Goal: Check status

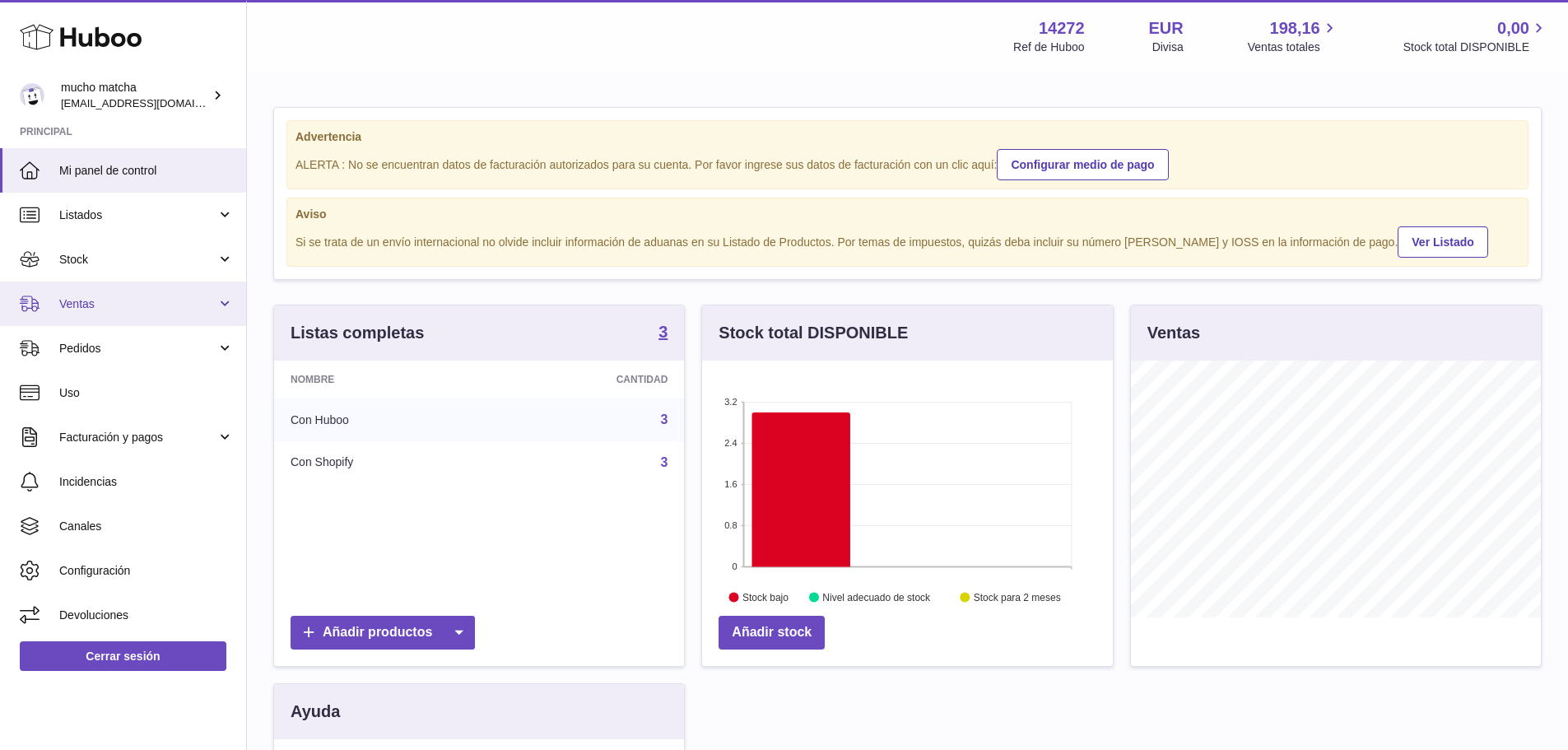
scroll to position [257, 411]
click at [100, 300] on span "Ventas" at bounding box center [138, 304] width 158 height 16
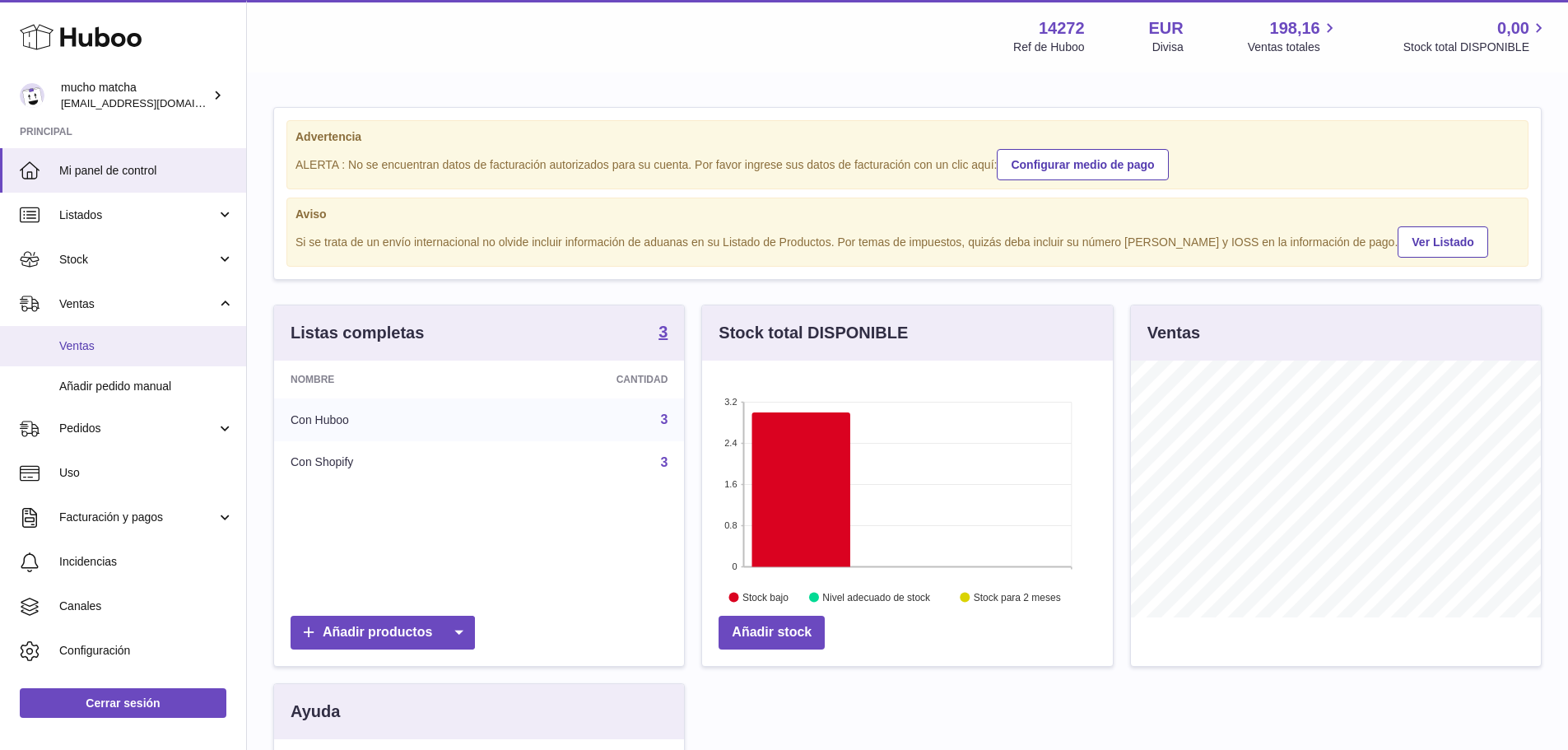
click at [93, 356] on link "Ventas" at bounding box center [123, 346] width 246 height 40
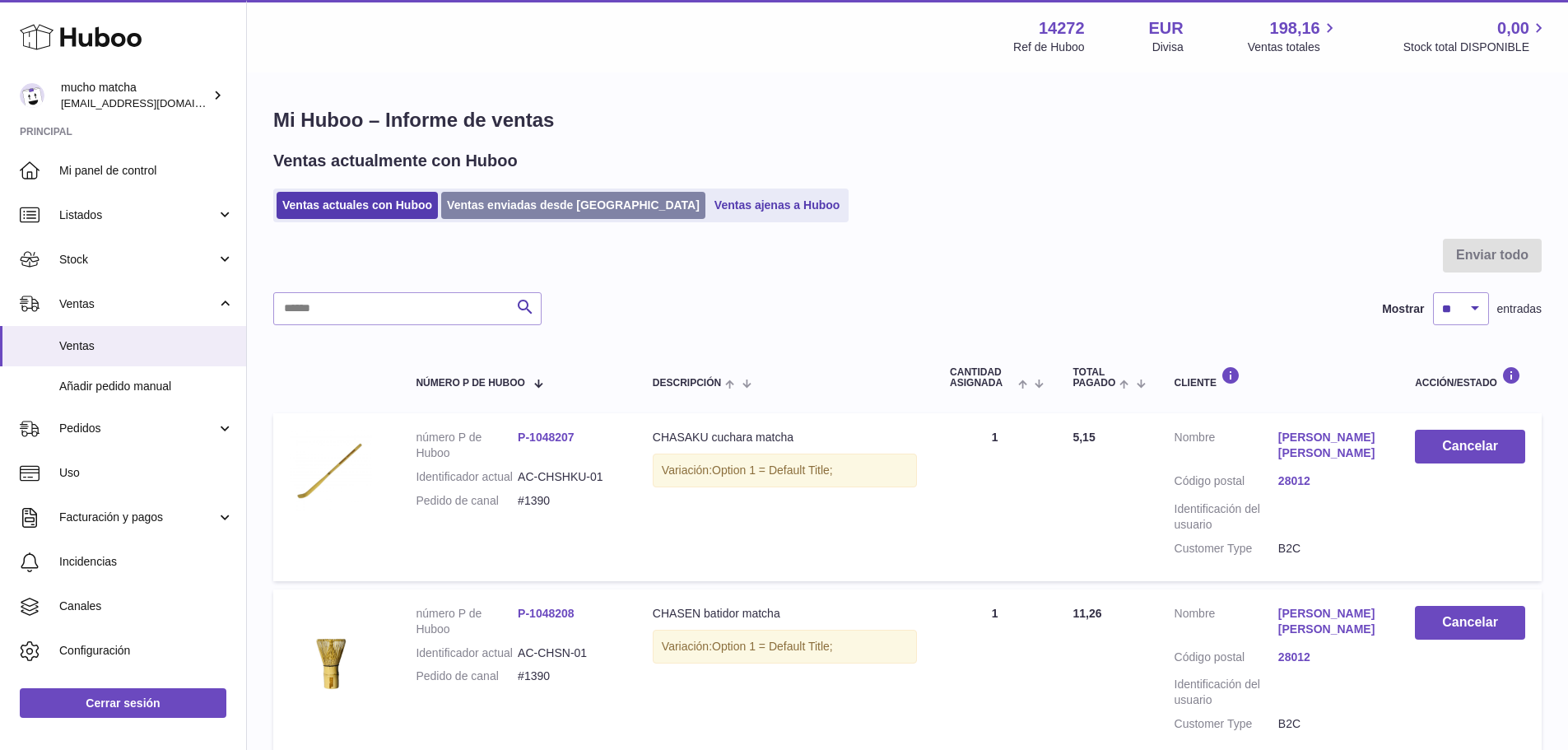
click at [487, 207] on link "Ventas enviadas desde [GEOGRAPHIC_DATA]" at bounding box center [574, 205] width 264 height 27
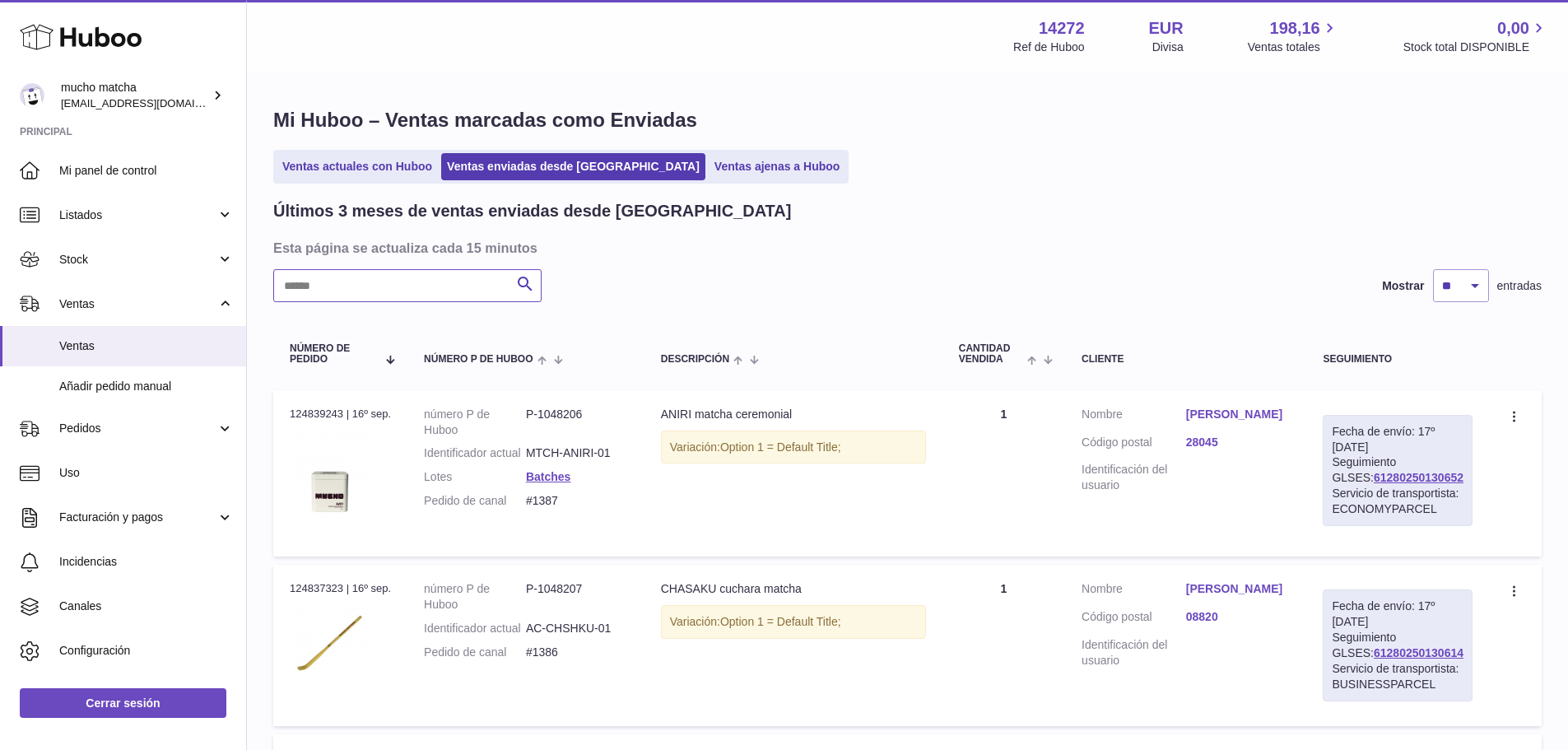
click at [437, 282] on input "text" at bounding box center [407, 285] width 268 height 33
paste input "*****"
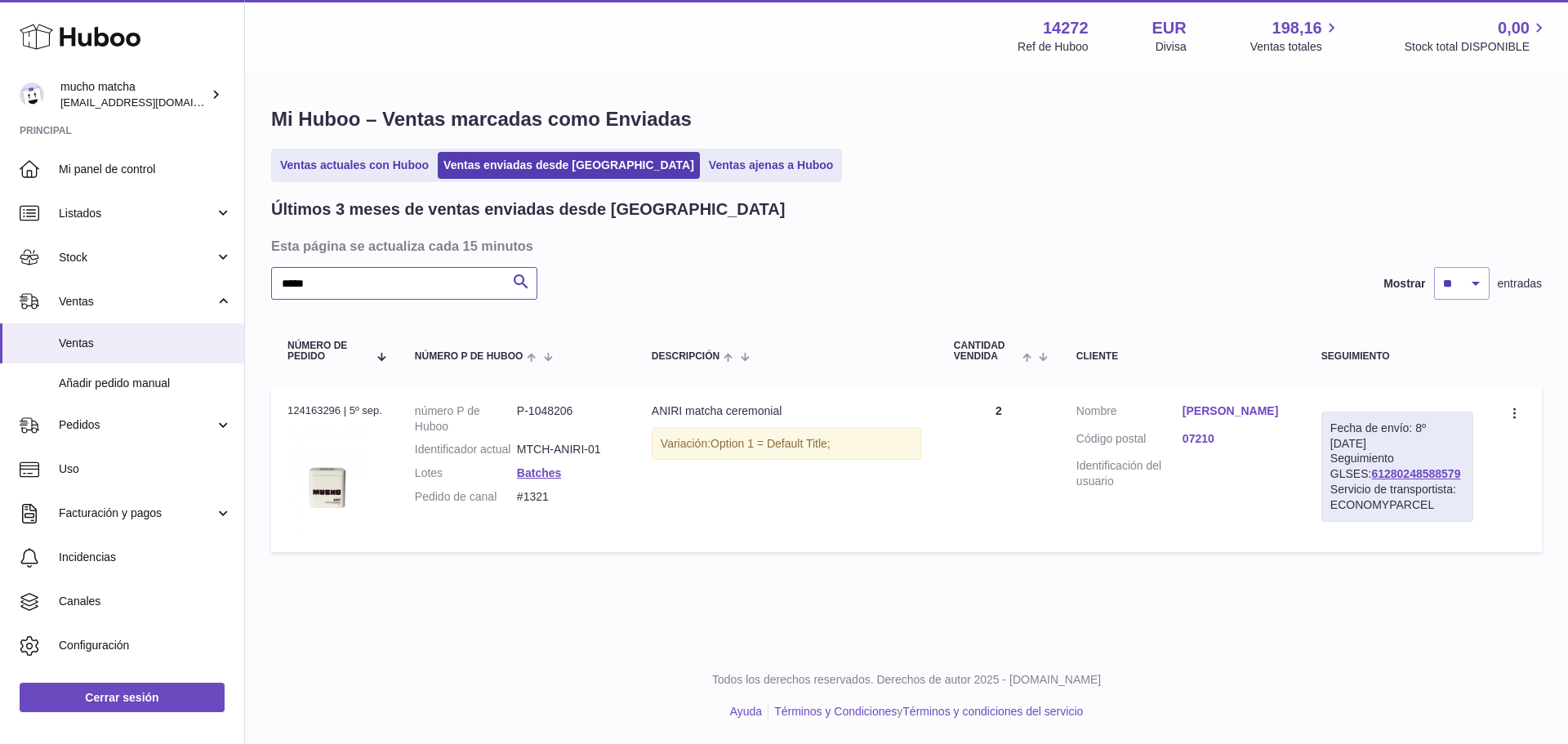
type input "*****"
click at [1224, 411] on link "Eugenia Folgueras" at bounding box center [1236, 411] width 106 height 16
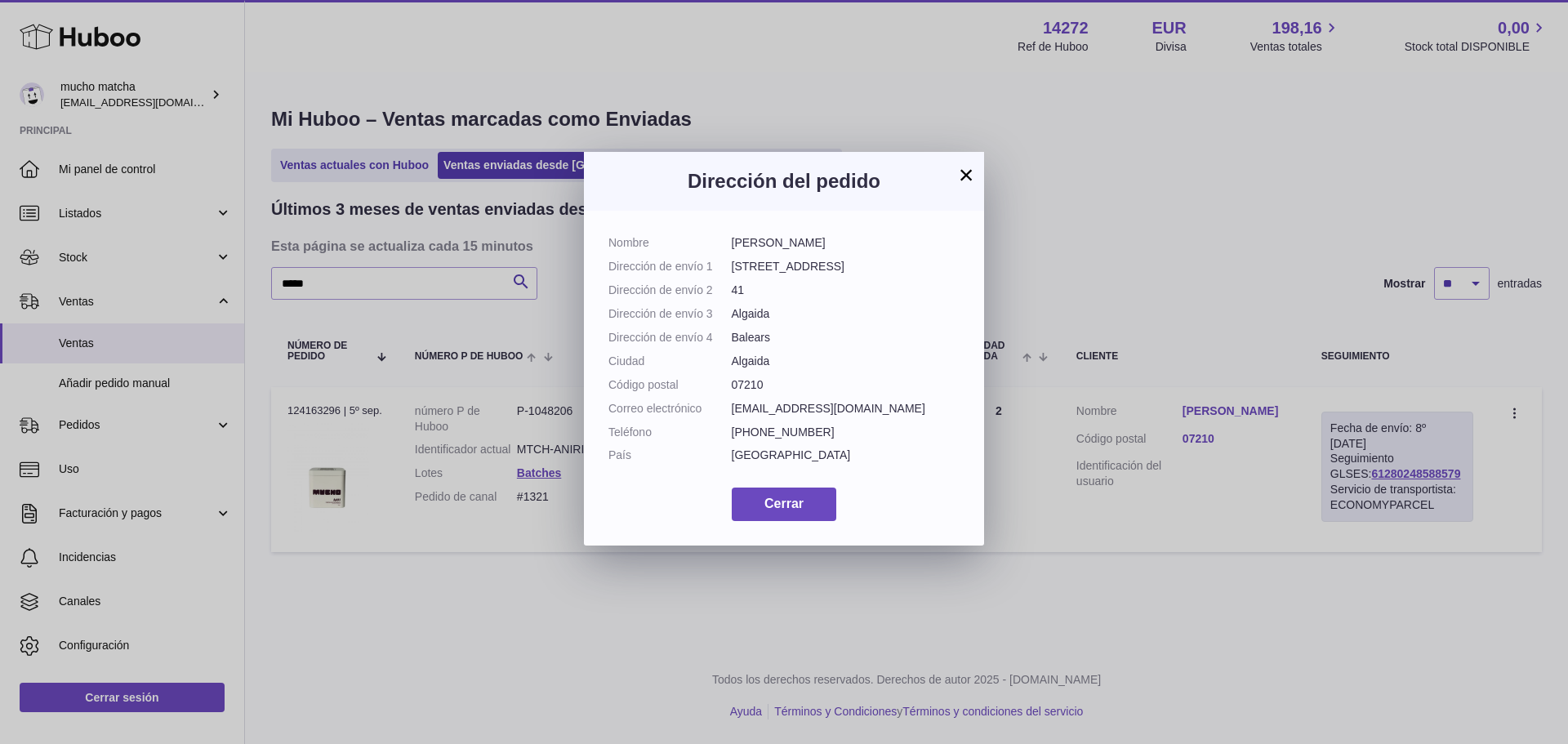
click at [967, 173] on button "×" at bounding box center [966, 175] width 20 height 20
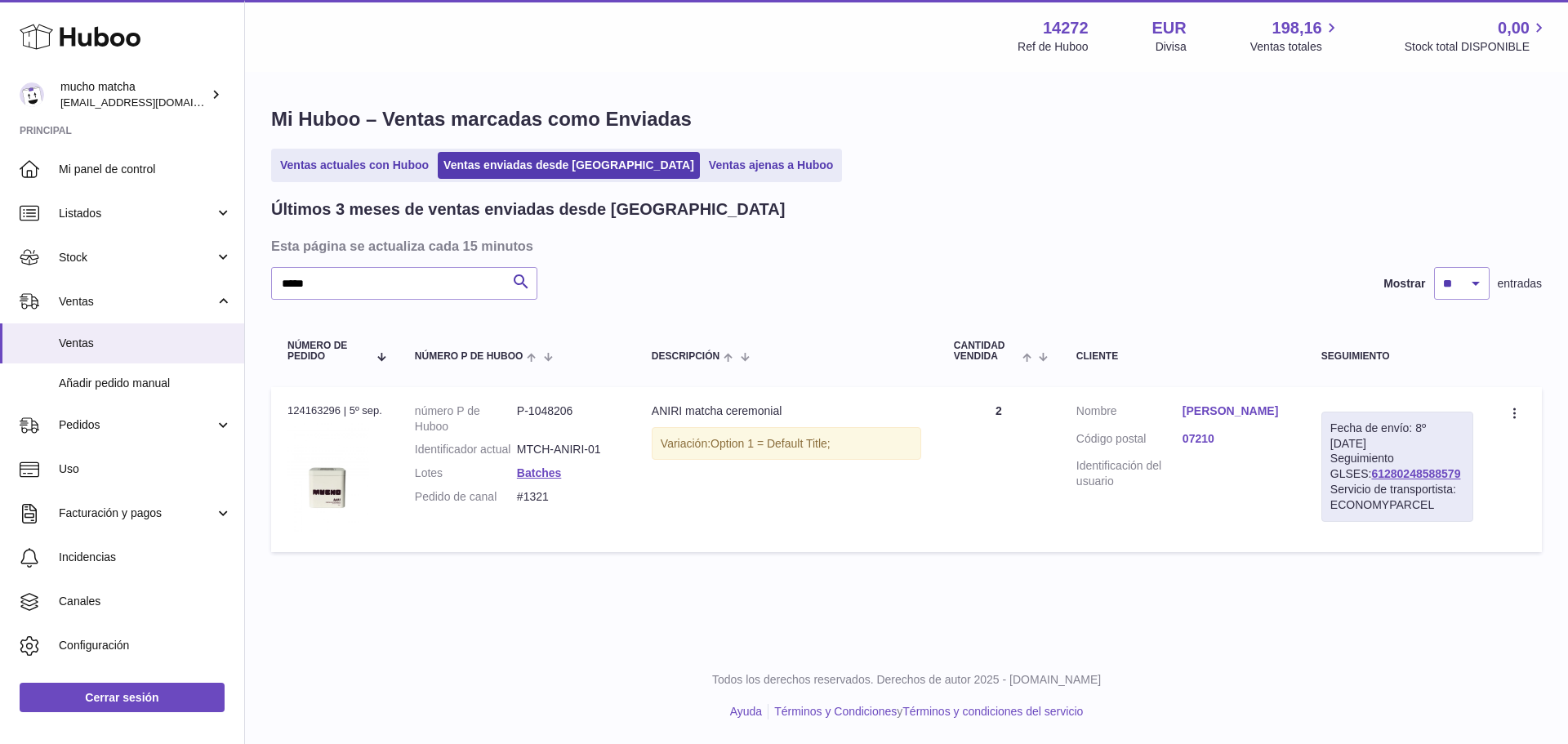
drag, startPoint x: 1448, startPoint y: 478, endPoint x: 1328, endPoint y: 477, distance: 120.0
click at [1328, 477] on div "Fecha de envío: 8º sep. 2025 Seguimiento GLSES: 61280248588579 Servicio de tran…" at bounding box center [1398, 467] width 152 height 110
copy link "61280248588579"
click at [1462, 509] on div "Servicio de transportista: ECONOMYPARCEL" at bounding box center [1398, 498] width 134 height 31
drag, startPoint x: 1435, startPoint y: 473, endPoint x: 1322, endPoint y: 476, distance: 113.0
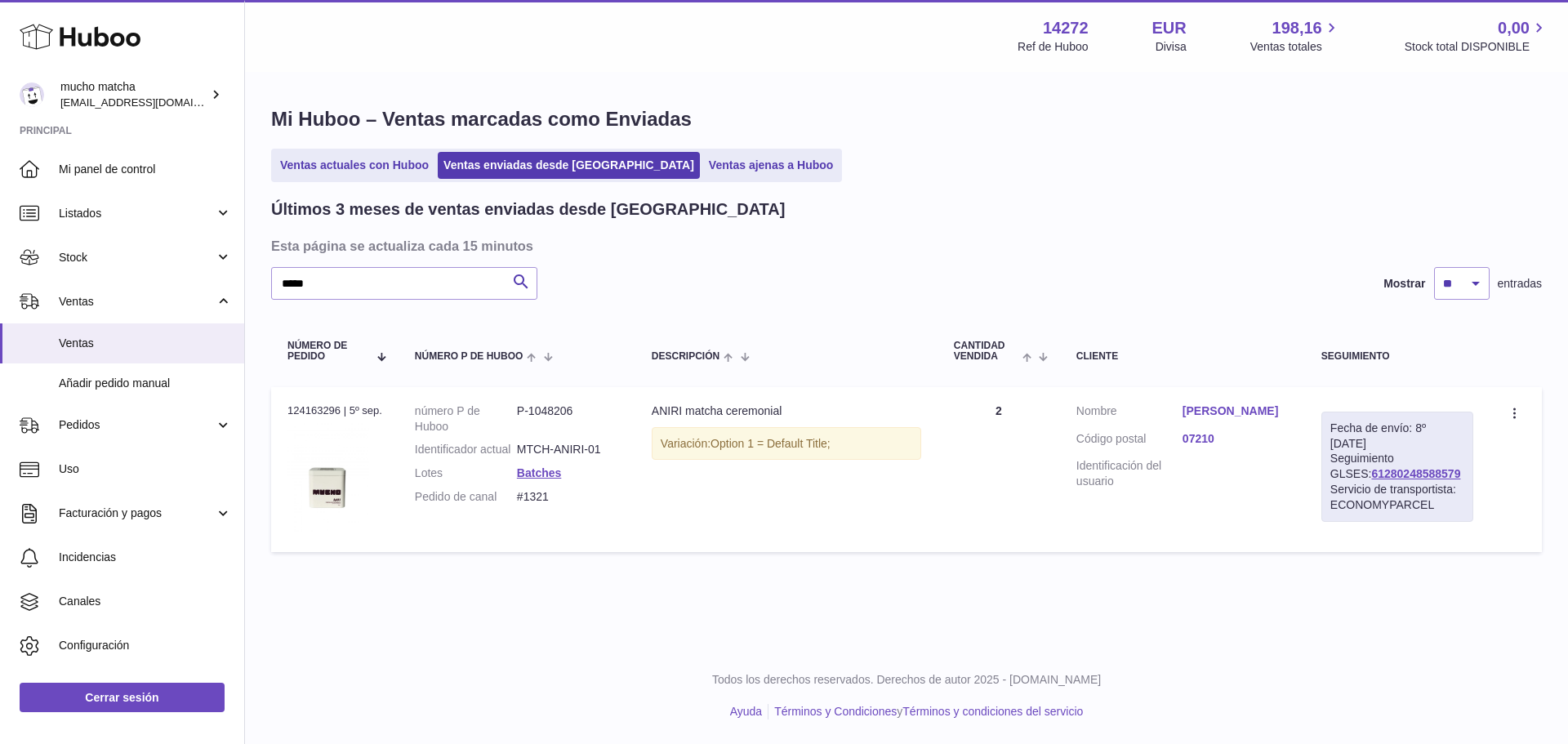
click at [1322, 476] on td "Fecha de envío: 8º sep. 2025 Seguimiento GLSES: 61280248588579 Servicio de tran…" at bounding box center [1397, 470] width 184 height 166
copy link "61280248588579"
